Goal: Find specific page/section: Find specific page/section

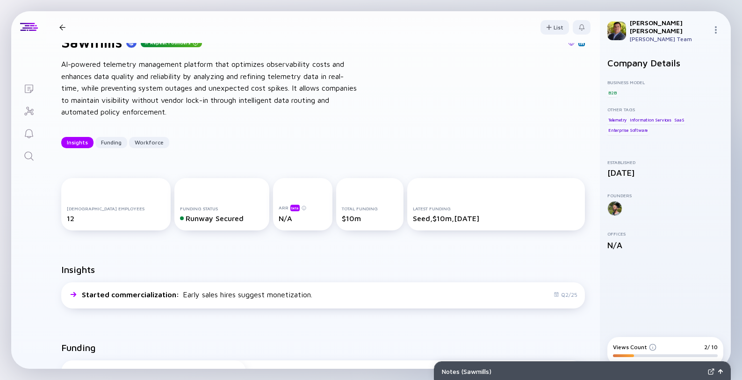
scroll to position [20, 0]
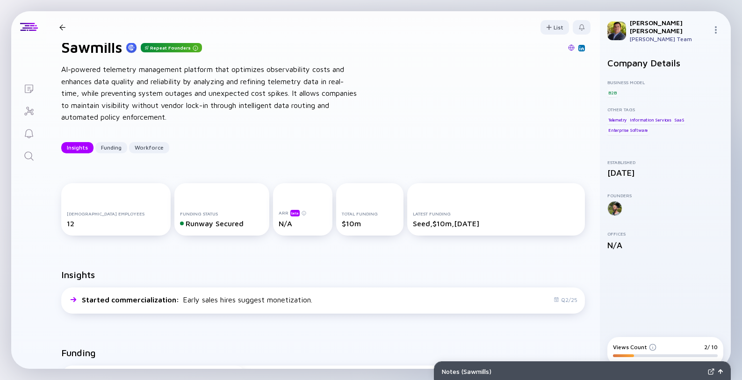
click at [122, 216] on div "[DEMOGRAPHIC_DATA] Employees 12" at bounding box center [116, 219] width 98 height 17
click at [108, 207] on div "[DEMOGRAPHIC_DATA] Employees 12" at bounding box center [115, 209] width 109 height 52
click at [66, 29] on div at bounding box center [63, 27] width 14 height 6
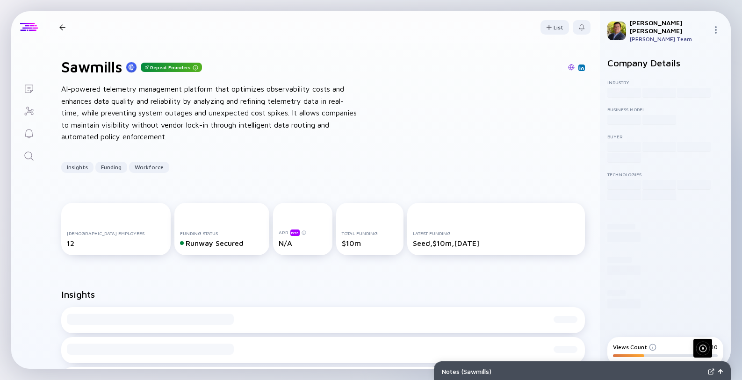
click at [22, 28] on div at bounding box center [29, 27] width 18 height 8
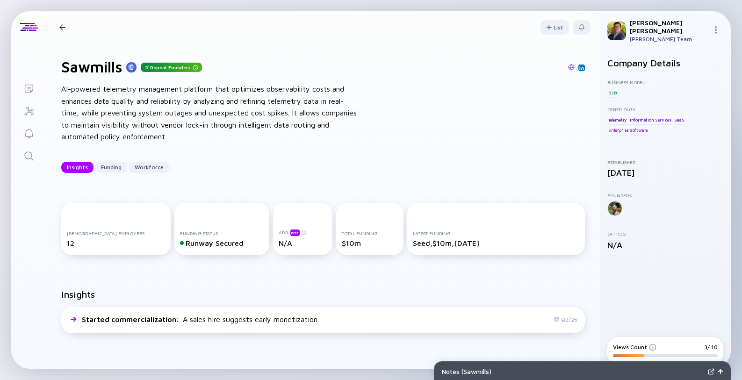
click at [26, 89] on icon "Lists" at bounding box center [28, 88] width 11 height 11
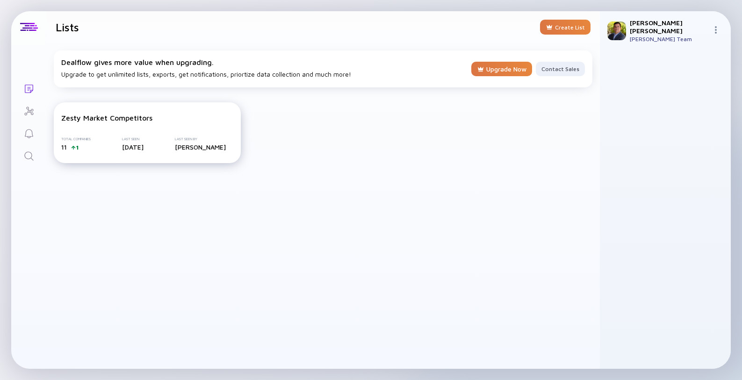
click at [63, 146] on span "11" at bounding box center [64, 147] width 6 height 8
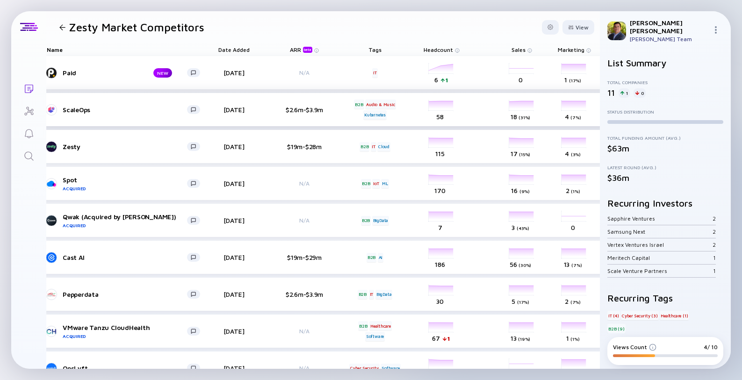
scroll to position [0, 28]
